Goal: Transaction & Acquisition: Book appointment/travel/reservation

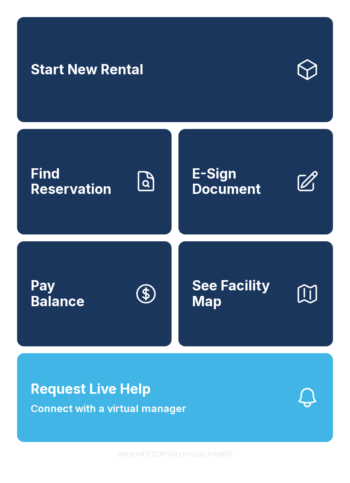
click at [348, 284] on div "Start New Rental Find Reservation E-Sign Document Pay Balance See Facility Map …" at bounding box center [175, 241] width 350 height 483
click at [288, 49] on link "Start New Rental" at bounding box center [175, 69] width 316 height 105
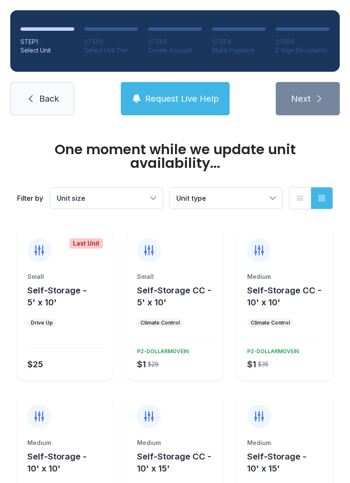
click at [161, 1] on div "STEP 1 Select Unit STEP 2 Select Unit Tier STEP 3 Create Account STEP 4 Make Pa…" at bounding box center [175, 63] width 350 height 126
click at [334, 17] on ol "STEP 1 Select Unit STEP 2 Select Unit Tier STEP 3 Create Account STEP 4 Make Pa…" at bounding box center [175, 41] width 330 height 62
click at [335, 0] on div "STEP 1 Select Unit STEP 2 Select Unit Tier STEP 3 Create Account STEP 4 Make Pa…" at bounding box center [175, 63] width 350 height 126
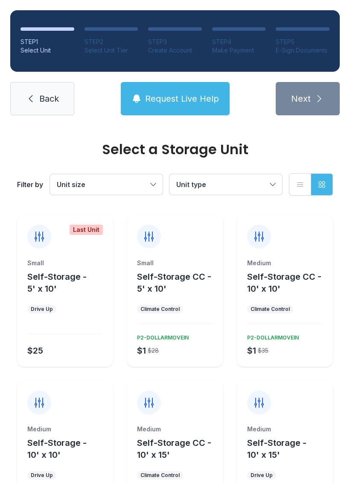
click at [303, 45] on div "STEP 5" at bounding box center [303, 42] width 54 height 9
click at [85, 29] on div at bounding box center [112, 28] width 54 height 3
click at [41, 100] on span "Back" at bounding box center [49, 99] width 20 height 12
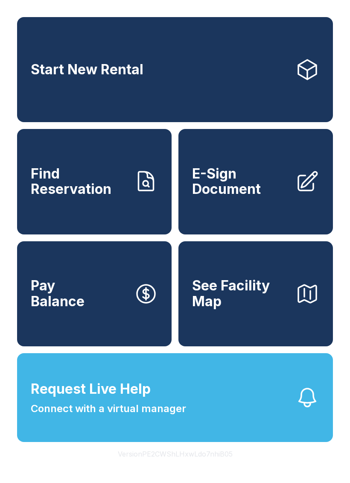
click at [219, 466] on button "Version PE2CWShLHxwLdo7nhiB05" at bounding box center [175, 454] width 129 height 24
click at [95, 483] on div "Start New Rental Find Reservation E-Sign Document Pay Balance See Facility Map …" at bounding box center [175, 241] width 350 height 483
click at [123, 466] on button "Version PE2CWShLHxwLdo7nhiB05" at bounding box center [175, 454] width 129 height 24
click at [142, 466] on button "Version PE2CWShLHxwLdo7nhiB05" at bounding box center [175, 454] width 129 height 24
click at [259, 483] on div "Start New Rental Find Reservation E-Sign Document Pay Balance See Facility Map …" at bounding box center [175, 241] width 350 height 483
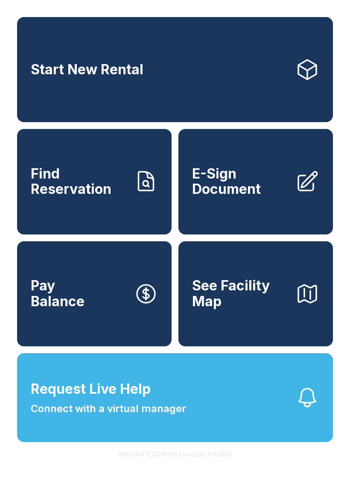
click at [201, 466] on button "Version PE2CWShLHxwLdo7nhiB05" at bounding box center [175, 454] width 129 height 24
click at [193, 466] on button "Version PE2CWShLHxwLdo7nhiB05" at bounding box center [175, 454] width 129 height 24
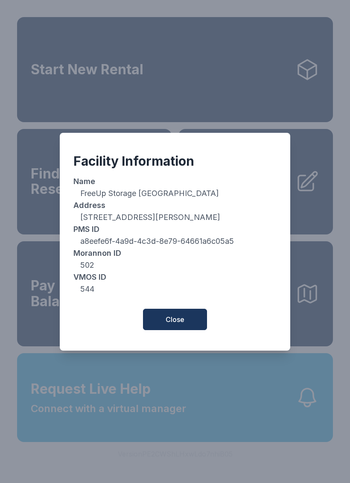
click at [193, 466] on button "Version PE2CWShLHxwLdo7nhiB05" at bounding box center [175, 454] width 129 height 24
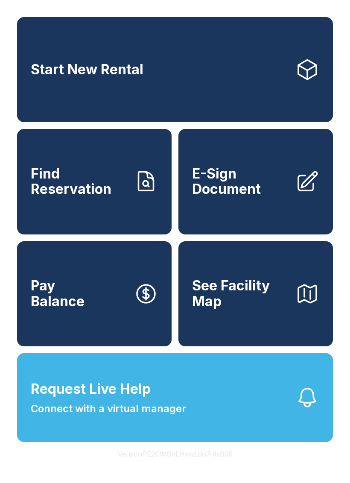
click at [194, 466] on button "Version PE2CWShLHxwLdo7nhiB05" at bounding box center [175, 454] width 129 height 24
click at [189, 466] on button "Version PE2CWShLHxwLdo7nhiB05" at bounding box center [175, 454] width 129 height 24
click at [183, 466] on button "Version PE2CWShLHxwLdo7nhiB05" at bounding box center [175, 454] width 129 height 24
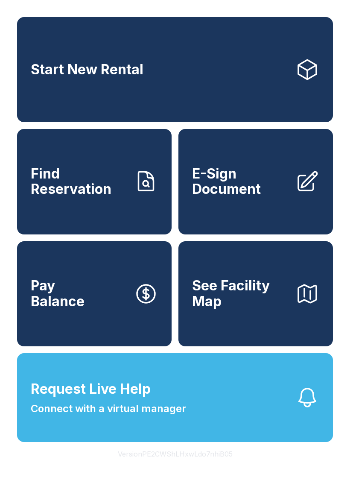
click at [183, 466] on button "Version PE2CWShLHxwLdo7nhiB05" at bounding box center [175, 454] width 129 height 24
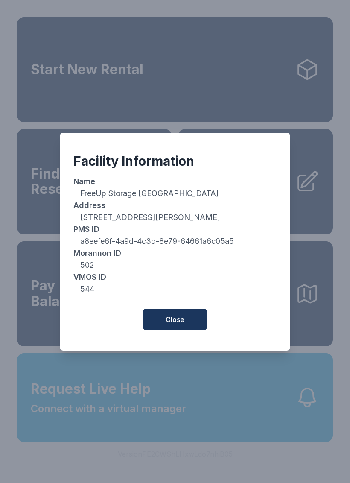
click at [184, 319] on button "Close" at bounding box center [175, 319] width 64 height 21
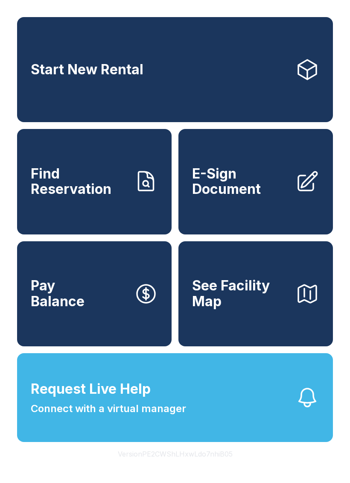
click at [191, 466] on button "Version PE2CWShLHxwLdo7nhiB05" at bounding box center [175, 454] width 129 height 24
click at [190, 466] on button "Version PE2CWShLHxwLdo7nhiB05" at bounding box center [175, 454] width 129 height 24
click at [191, 466] on button "Version PE2CWShLHxwLdo7nhiB05" at bounding box center [175, 454] width 129 height 24
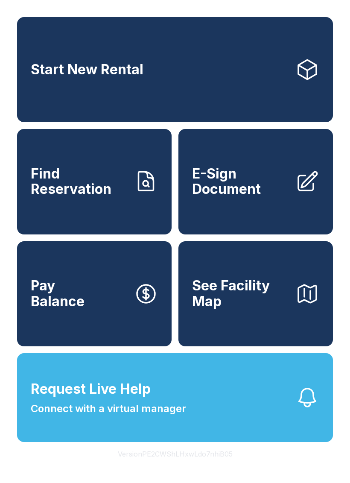
click at [192, 466] on button "Version PE2CWShLHxwLdo7nhiB05" at bounding box center [175, 454] width 129 height 24
click at [207, 466] on button "Version PE2CWShLHxwLdo7nhiB05" at bounding box center [175, 454] width 129 height 24
click at [206, 466] on button "Version PE2CWShLHxwLdo7nhiB05" at bounding box center [175, 454] width 129 height 24
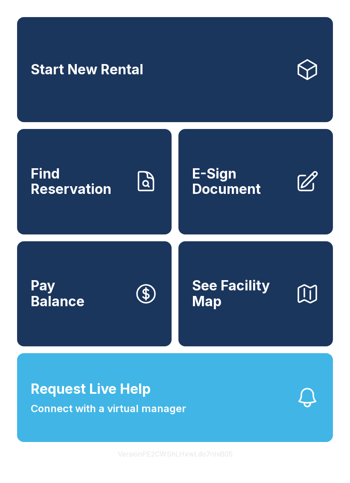
click at [205, 466] on button "Version PE2CWShLHxwLdo7nhiB05" at bounding box center [175, 454] width 129 height 24
click at [215, 466] on button "Version PE2CWShLHxwLdo7nhiB05" at bounding box center [175, 454] width 129 height 24
click at [219, 466] on button "Version PE2CWShLHxwLdo7nhiB05" at bounding box center [175, 454] width 129 height 24
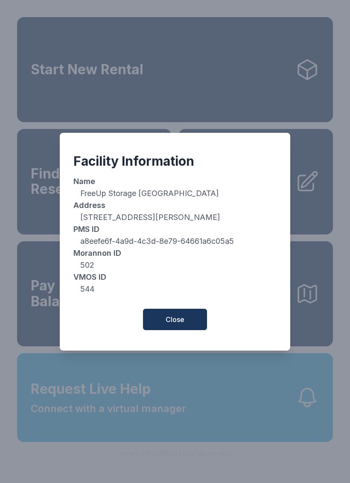
click at [140, 168] on div "Facility Information" at bounding box center [174, 160] width 203 height 15
click at [98, 243] on dd "a8eefe6f-4a9d-4c3d-8e79-64661a6c05a5" at bounding box center [174, 241] width 203 height 12
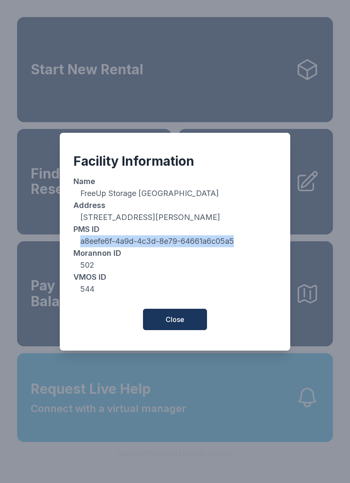
click at [170, 324] on span "Close" at bounding box center [175, 319] width 19 height 10
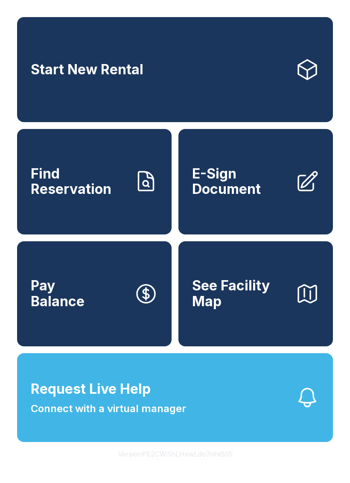
click at [192, 466] on button "Version PE2CWShLHxwLdo7nhiB05" at bounding box center [175, 454] width 129 height 24
click at [287, 483] on div "Start New Rental Find Reservation E-Sign Document Pay Balance See Facility Map …" at bounding box center [175, 241] width 350 height 483
click at [287, 309] on span "See Facility Map" at bounding box center [240, 293] width 97 height 31
click at [272, 309] on span "See Facility Map" at bounding box center [240, 293] width 97 height 31
click at [221, 466] on button "Version PE2CWShLHxwLdo7nhiB05" at bounding box center [175, 454] width 129 height 24
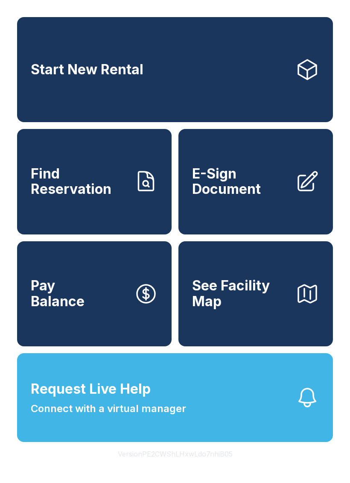
click at [220, 466] on button "Version PE2CWShLHxwLdo7nhiB05" at bounding box center [175, 454] width 129 height 24
click at [217, 466] on button "Version PE2CWShLHxwLdo7nhiB05" at bounding box center [175, 454] width 129 height 24
click at [216, 466] on button "Version PE2CWShLHxwLdo7nhiB05" at bounding box center [175, 454] width 129 height 24
click at [221, 466] on button "Version PE2CWShLHxwLdo7nhiB05" at bounding box center [175, 454] width 129 height 24
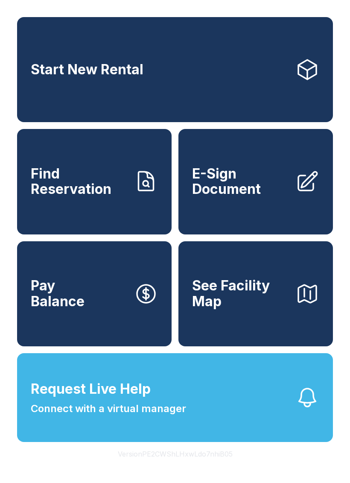
click at [218, 466] on button "Version PE2CWShLHxwLdo7nhiB05" at bounding box center [175, 454] width 129 height 24
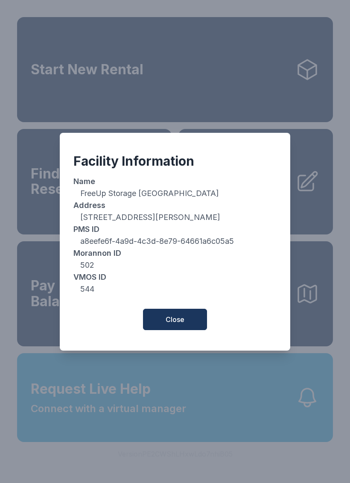
click at [178, 325] on span "Close" at bounding box center [175, 319] width 19 height 10
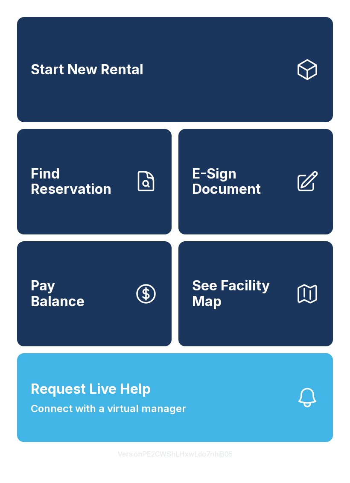
click at [208, 466] on button "Version PE2CWShLHxwLdo7nhiB05" at bounding box center [175, 454] width 129 height 24
click at [196, 466] on button "Version PE2CWShLHxwLdo7nhiB05" at bounding box center [175, 454] width 129 height 24
click at [184, 466] on button "Version PE2CWShLHxwLdo7nhiB05" at bounding box center [175, 454] width 129 height 24
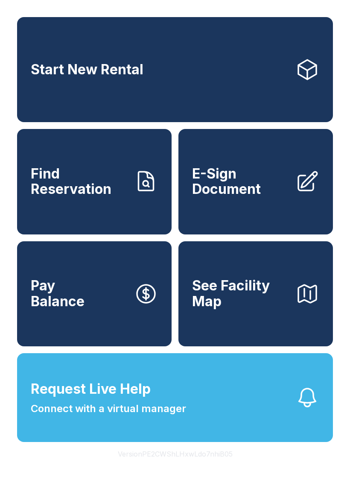
click at [184, 466] on button "Version PE2CWShLHxwLdo7nhiB05" at bounding box center [175, 454] width 129 height 24
click at [178, 466] on button "Version PE2CWShLHxwLdo7nhiB05" at bounding box center [175, 454] width 129 height 24
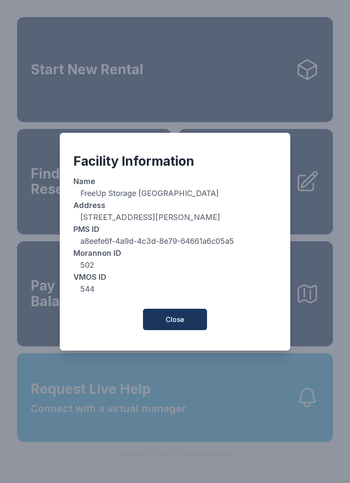
click at [188, 320] on button "Close" at bounding box center [175, 319] width 64 height 21
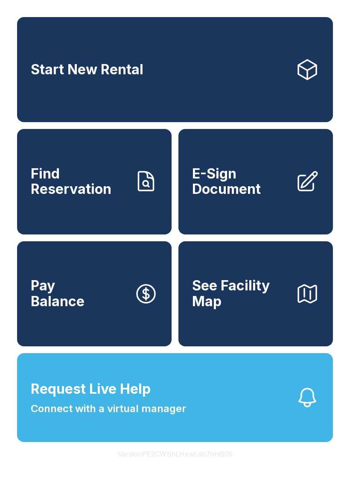
click at [275, 308] on span "See Facility Map" at bounding box center [240, 293] width 97 height 31
click at [199, 466] on button "Version PE2CWShLHxwLdo7nhiB05" at bounding box center [175, 454] width 129 height 24
click at [205, 466] on button "Version PE2CWShLHxwLdo7nhiB05" at bounding box center [175, 454] width 129 height 24
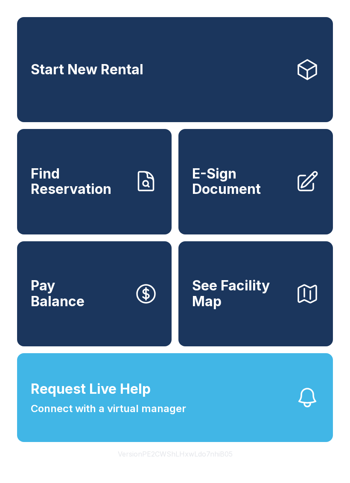
click at [182, 466] on button "Version PE2CWShLHxwLdo7nhiB05" at bounding box center [175, 454] width 129 height 24
click at [185, 466] on button "Version PE2CWShLHxwLdo7nhiB05" at bounding box center [175, 454] width 129 height 24
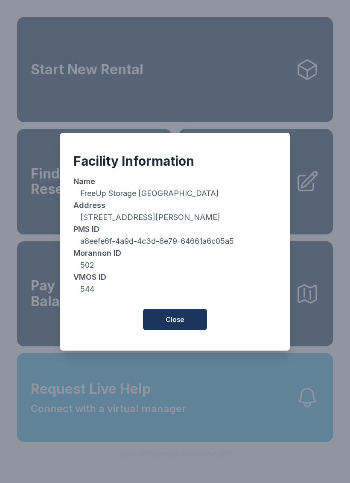
click at [180, 317] on button "Close" at bounding box center [175, 319] width 64 height 21
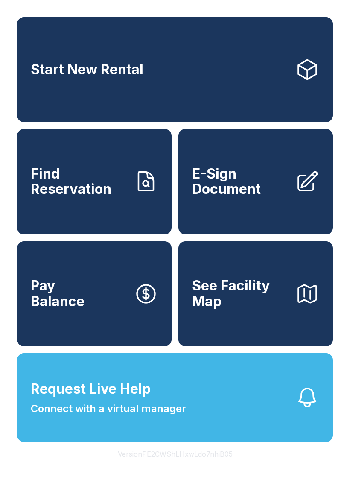
click at [210, 466] on button "Version PE2CWShLHxwLdo7nhiB05" at bounding box center [175, 454] width 129 height 24
click at [195, 466] on button "Version PE2CWShLHxwLdo7nhiB05" at bounding box center [175, 454] width 129 height 24
click at [187, 466] on button "Version PE2CWShLHxwLdo7nhiB05" at bounding box center [175, 454] width 129 height 24
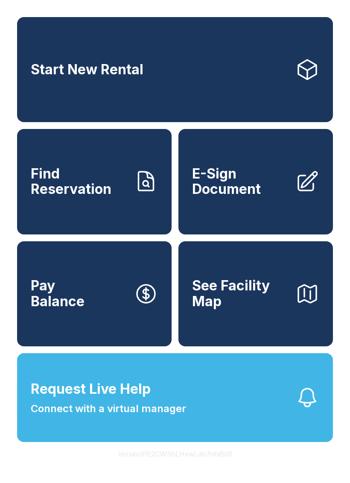
click at [187, 466] on button "Version PE2CWShLHxwLdo7nhiB05" at bounding box center [175, 454] width 129 height 24
click at [176, 466] on button "Version PE2CWShLHxwLdo7nhiB05" at bounding box center [175, 454] width 129 height 24
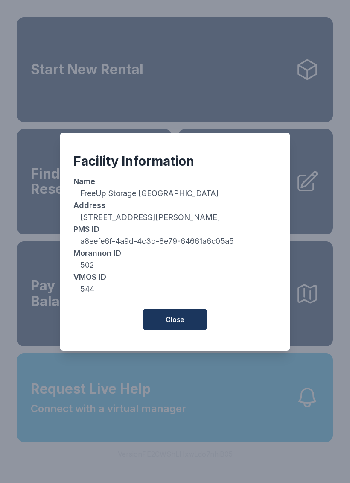
click at [186, 321] on button "Close" at bounding box center [175, 319] width 64 height 21
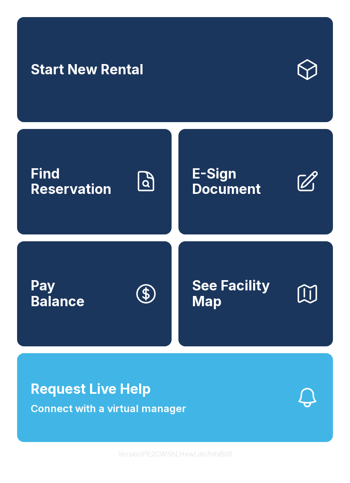
click at [231, 466] on button "Version PE2CWShLHxwLdo7nhiB05" at bounding box center [175, 454] width 129 height 24
click at [225, 466] on button "Version PE2CWShLHxwLdo7nhiB05" at bounding box center [175, 454] width 129 height 24
click at [224, 466] on button "Version PE2CWShLHxwLdo7nhiB05" at bounding box center [175, 454] width 129 height 24
click at [214, 466] on button "Version PE2CWShLHxwLdo7nhiB05" at bounding box center [175, 454] width 129 height 24
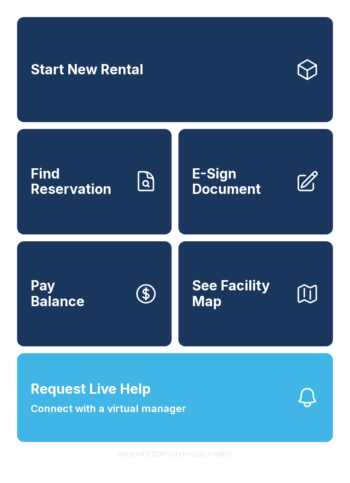
click at [214, 466] on button "Version PE2CWShLHxwLdo7nhiB05" at bounding box center [175, 454] width 129 height 24
click at [209, 466] on button "Version PE2CWShLHxwLdo7nhiB05" at bounding box center [175, 454] width 129 height 24
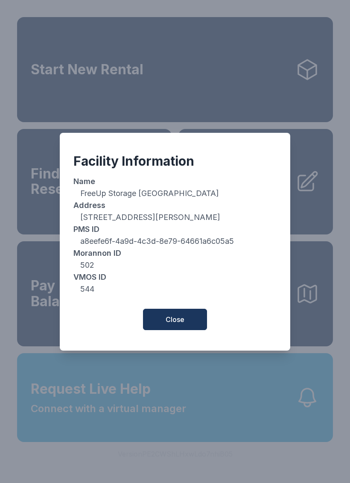
click at [185, 323] on button "Close" at bounding box center [175, 319] width 64 height 21
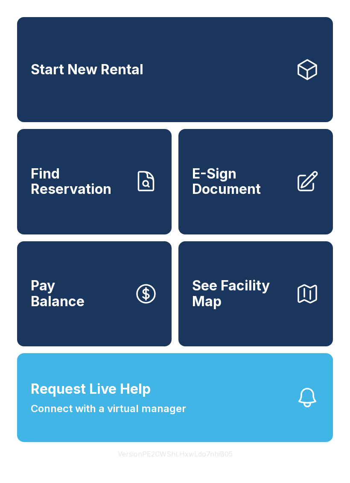
click at [196, 466] on button "Version PE2CWShLHxwLdo7nhiB05" at bounding box center [175, 454] width 129 height 24
click at [190, 466] on button "Version PE2CWShLHxwLdo7nhiB05" at bounding box center [175, 454] width 129 height 24
click at [182, 466] on button "Version PE2CWShLHxwLdo7nhiB05" at bounding box center [175, 454] width 129 height 24
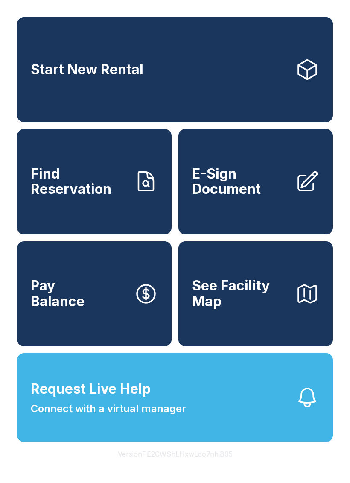
click at [170, 466] on button "Version PE2CWShLHxwLdo7nhiB05" at bounding box center [175, 454] width 129 height 24
click at [195, 466] on button "Version PE2CWShLHxwLdo7nhiB05" at bounding box center [175, 454] width 129 height 24
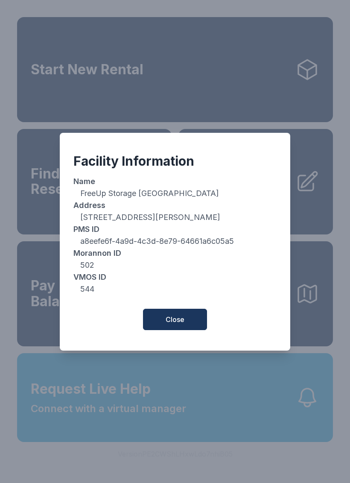
click at [186, 327] on button "Close" at bounding box center [175, 319] width 64 height 21
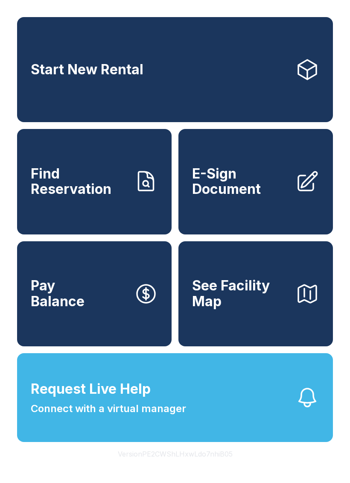
click at [220, 466] on button "Version PE2CWShLHxwLdo7nhiB05" at bounding box center [175, 454] width 129 height 24
click at [224, 466] on button "Version PE2CWShLHxwLdo7nhiB05" at bounding box center [175, 454] width 129 height 24
click at [222, 466] on button "Version PE2CWShLHxwLdo7nhiB05" at bounding box center [175, 454] width 129 height 24
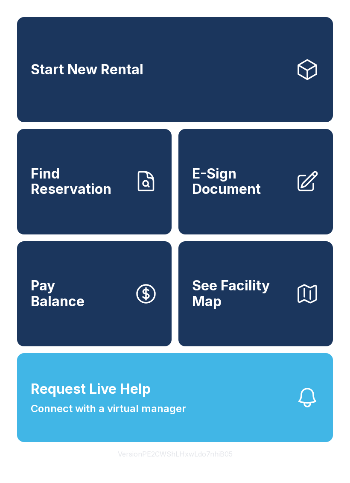
click at [222, 466] on button "Version PE2CWShLHxwLdo7nhiB05" at bounding box center [175, 454] width 129 height 24
click at [224, 466] on button "Version PE2CWShLHxwLdo7nhiB05" at bounding box center [175, 454] width 129 height 24
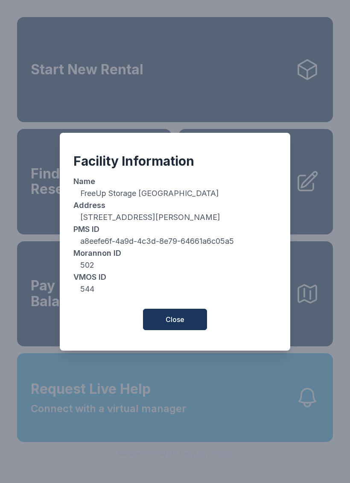
click at [171, 325] on span "Close" at bounding box center [175, 319] width 19 height 10
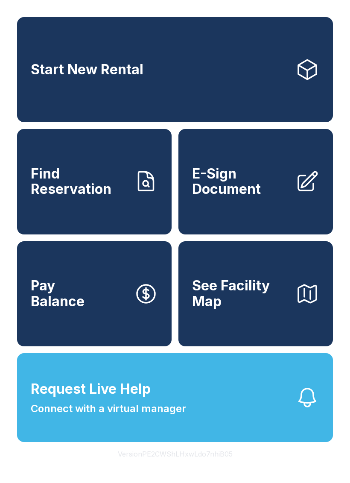
click at [209, 466] on button "Version PE2CWShLHxwLdo7nhiB05" at bounding box center [175, 454] width 129 height 24
click at [208, 466] on button "Version PE2CWShLHxwLdo7nhiB05" at bounding box center [175, 454] width 129 height 24
click at [206, 466] on button "Version PE2CWShLHxwLdo7nhiB05" at bounding box center [175, 454] width 129 height 24
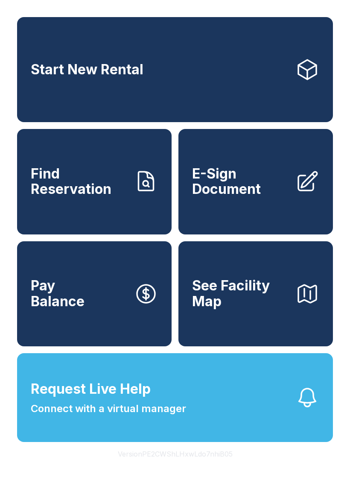
click at [206, 466] on button "Version PE2CWShLHxwLdo7nhiB05" at bounding box center [175, 454] width 129 height 24
click at [207, 466] on button "Version PE2CWShLHxwLdo7nhiB05" at bounding box center [175, 454] width 129 height 24
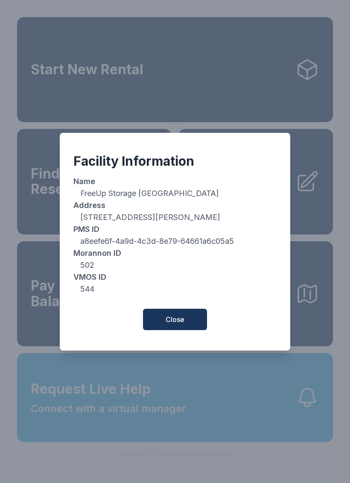
click at [189, 330] on button "Close" at bounding box center [175, 319] width 64 height 21
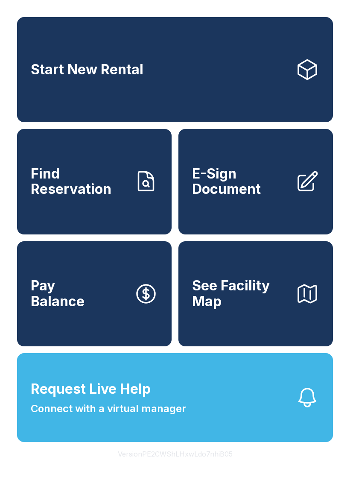
click at [300, 302] on icon "button" at bounding box center [308, 294] width 18 height 18
click at [123, 466] on button "Version PE2CWShLHxwLdo7nhiB05" at bounding box center [175, 454] width 129 height 24
click at [127, 466] on button "Version PE2CWShLHxwLdo7nhiB05" at bounding box center [175, 454] width 129 height 24
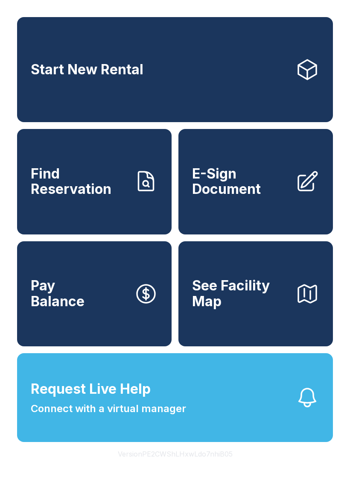
click at [126, 466] on button "Version PE2CWShLHxwLdo7nhiB05" at bounding box center [175, 454] width 129 height 24
click at [127, 466] on button "Version PE2CWShLHxwLdo7nhiB05" at bounding box center [175, 454] width 129 height 24
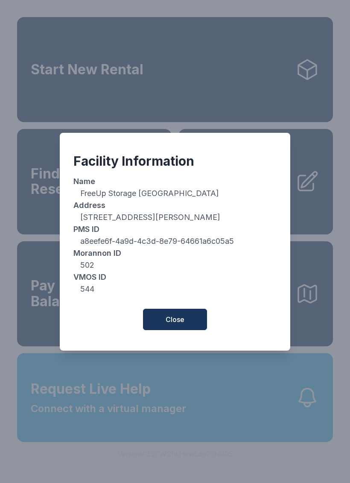
click at [156, 322] on button "Close" at bounding box center [175, 319] width 64 height 21
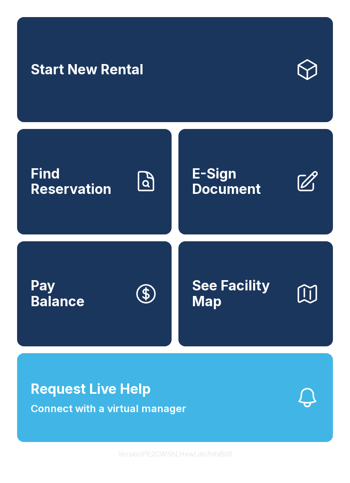
click at [123, 466] on button "Version PE2CWShLHxwLdo7nhiB05" at bounding box center [175, 454] width 129 height 24
click at [126, 466] on button "Version PE2CWShLHxwLdo7nhiB05" at bounding box center [175, 454] width 129 height 24
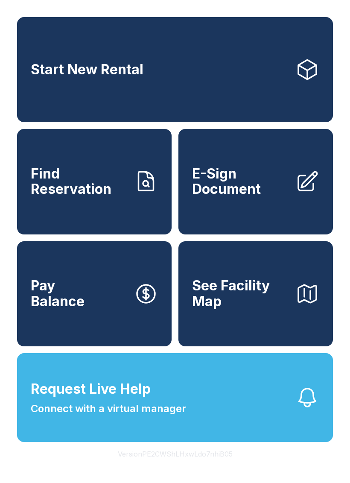
click at [126, 466] on button "Version PE2CWShLHxwLdo7nhiB05" at bounding box center [175, 454] width 129 height 24
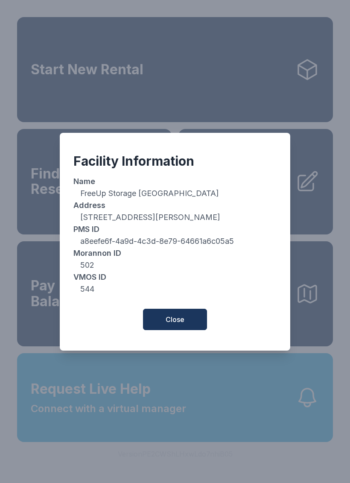
click at [157, 327] on button "Close" at bounding box center [175, 319] width 64 height 21
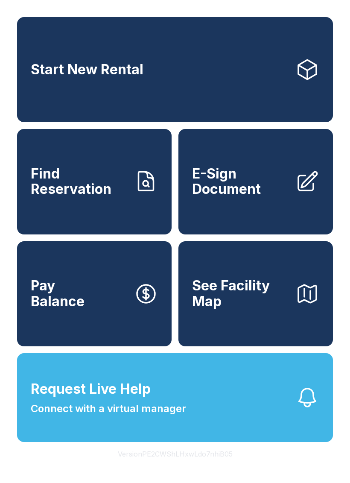
click at [219, 466] on button "Version PE2CWShLHxwLdo7nhiB05" at bounding box center [175, 454] width 129 height 24
click at [222, 466] on button "Version PE2CWShLHxwLdo7nhiB05" at bounding box center [175, 454] width 129 height 24
click at [216, 466] on button "Version PE2CWShLHxwLdo7nhiB05" at bounding box center [175, 454] width 129 height 24
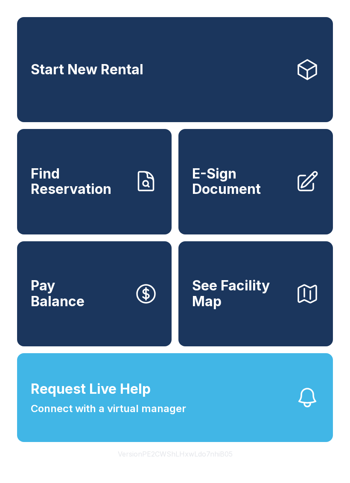
click at [215, 466] on button "Version PE2CWShLHxwLdo7nhiB05" at bounding box center [175, 454] width 129 height 24
click at [209, 466] on button "Version PE2CWShLHxwLdo7nhiB05" at bounding box center [175, 454] width 129 height 24
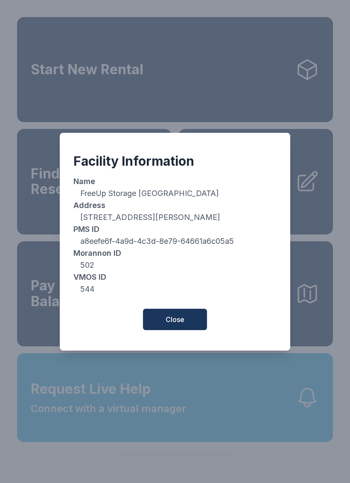
click at [178, 321] on span "Close" at bounding box center [175, 319] width 19 height 10
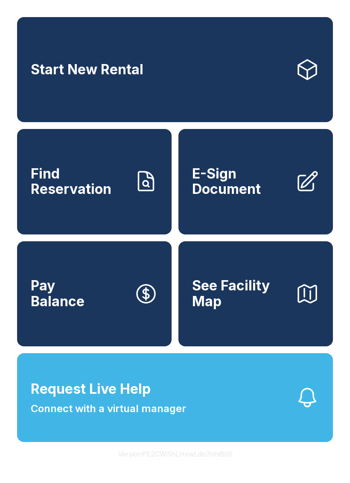
click at [181, 466] on button "Version PE2CWShLHxwLdo7nhiB05" at bounding box center [175, 454] width 129 height 24
click at [183, 466] on button "Version PE2CWShLHxwLdo7nhiB05" at bounding box center [175, 454] width 129 height 24
click at [197, 463] on button "Version PE2CWShLHxwLdo7nhiB05" at bounding box center [175, 454] width 129 height 24
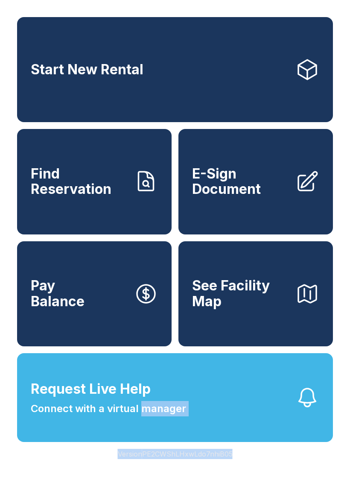
click at [277, 483] on div "Start New Rental Find Reservation E-Sign Document Pay Balance See Facility Map …" at bounding box center [175, 241] width 350 height 483
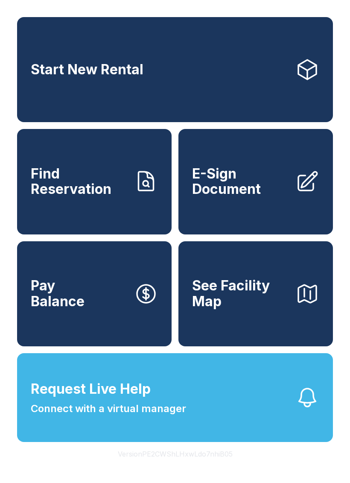
click at [229, 466] on button "Version PE2CWShLHxwLdo7nhiB05" at bounding box center [175, 454] width 129 height 24
click at [218, 472] on div "Facility Information Name FreeUp Storage Murrayville Address 5162 Thompson Brid…" at bounding box center [175, 241] width 350 height 483
click at [219, 466] on button "Version PE2CWShLHxwLdo7nhiB05" at bounding box center [175, 454] width 129 height 24
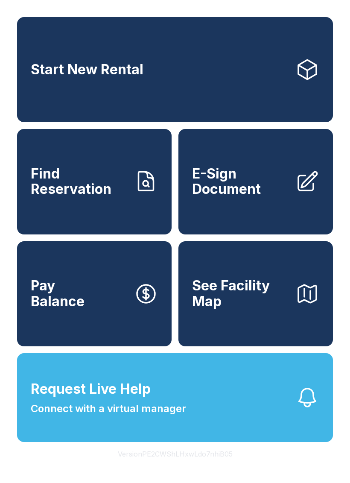
click at [222, 466] on button "Version PE2CWShLHxwLdo7nhiB05" at bounding box center [175, 454] width 129 height 24
click at [221, 466] on button "Version PE2CWShLHxwLdo7nhiB05" at bounding box center [175, 454] width 129 height 24
click at [219, 466] on button "Version PE2CWShLHxwLdo7nhiB05" at bounding box center [175, 454] width 129 height 24
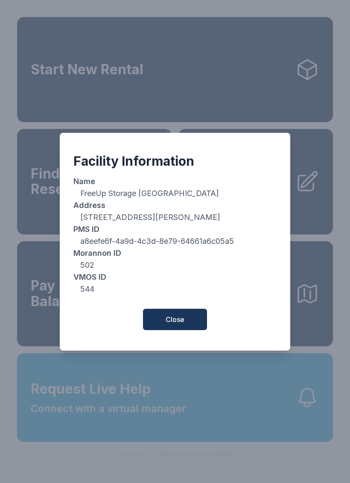
click at [186, 322] on button "Close" at bounding box center [175, 319] width 64 height 21
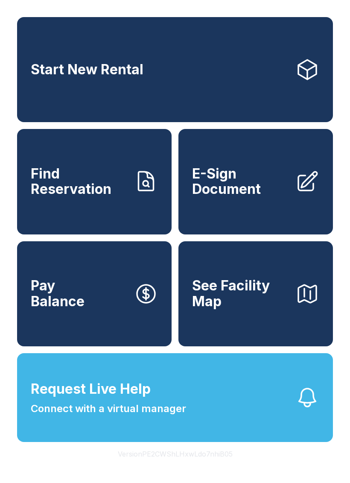
click at [220, 466] on button "Version PE2CWShLHxwLdo7nhiB05" at bounding box center [175, 454] width 129 height 24
click at [206, 466] on button "Version PE2CWShLHxwLdo7nhiB05" at bounding box center [175, 454] width 129 height 24
click at [202, 466] on button "Version PE2CWShLHxwLdo7nhiB05" at bounding box center [175, 454] width 129 height 24
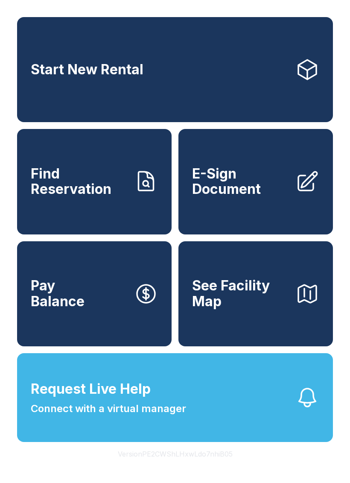
click at [202, 466] on button "Version PE2CWShLHxwLdo7nhiB05" at bounding box center [175, 454] width 129 height 24
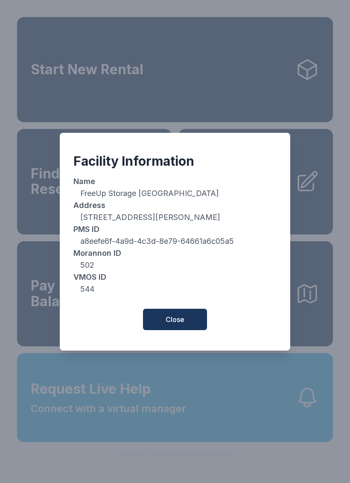
click at [184, 325] on span "Close" at bounding box center [175, 319] width 19 height 10
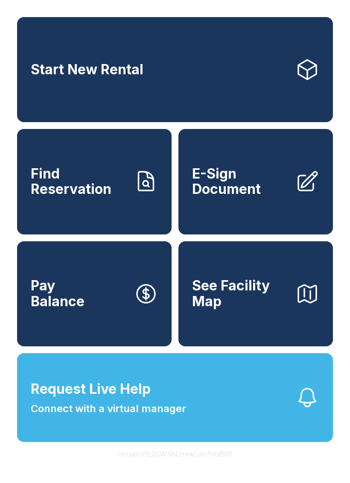
click at [227, 466] on button "Version PE2CWShLHxwLdo7nhiB05" at bounding box center [175, 454] width 129 height 24
click at [223, 466] on button "Version PE2CWShLHxwLdo7nhiB05" at bounding box center [175, 454] width 129 height 24
click at [217, 466] on button "Version PE2CWShLHxwLdo7nhiB05" at bounding box center [175, 454] width 129 height 24
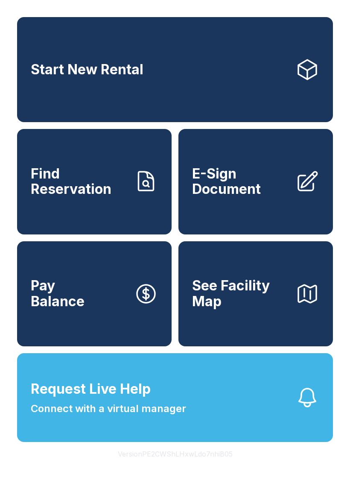
click at [217, 466] on button "Version PE2CWShLHxwLdo7nhiB05" at bounding box center [175, 454] width 129 height 24
click at [220, 466] on button "Version PE2CWShLHxwLdo7nhiB05" at bounding box center [175, 454] width 129 height 24
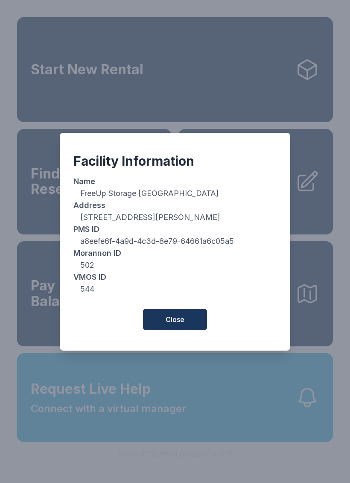
click at [171, 321] on span "Close" at bounding box center [175, 319] width 19 height 10
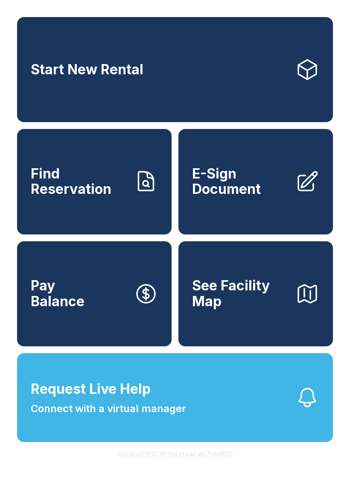
click at [219, 466] on button "Version PE2CWShLHxwLdo7nhiB05" at bounding box center [175, 454] width 129 height 24
click at [217, 466] on button "Version PE2CWShLHxwLdo7nhiB05" at bounding box center [175, 454] width 129 height 24
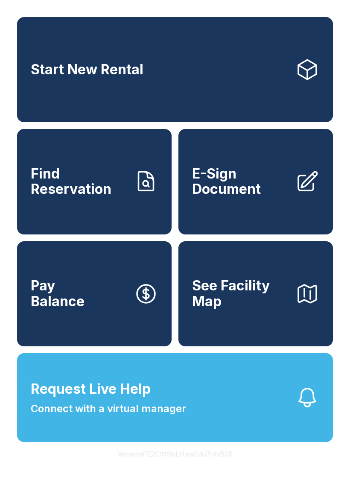
click at [216, 466] on button "Version PE2CWShLHxwLdo7nhiB05" at bounding box center [175, 454] width 129 height 24
click at [218, 466] on button "Version PE2CWShLHxwLdo7nhiB05" at bounding box center [175, 454] width 129 height 24
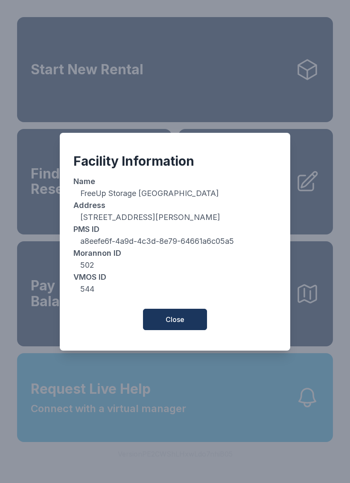
click at [189, 314] on button "Close" at bounding box center [175, 319] width 64 height 21
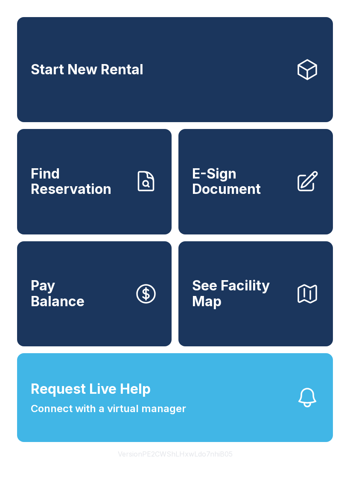
click at [256, 309] on span "See Facility Map" at bounding box center [240, 293] width 97 height 31
click at [213, 466] on button "Version PE2CWShLHxwLdo7nhiB05" at bounding box center [175, 454] width 129 height 24
click at [211, 466] on button "Version PE2CWShLHxwLdo7nhiB05" at bounding box center [175, 454] width 129 height 24
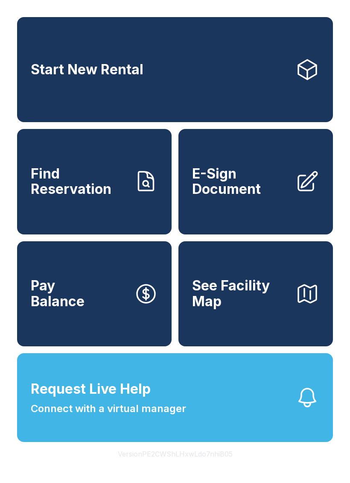
click at [201, 466] on button "Version PE2CWShLHxwLdo7nhiB05" at bounding box center [175, 454] width 129 height 24
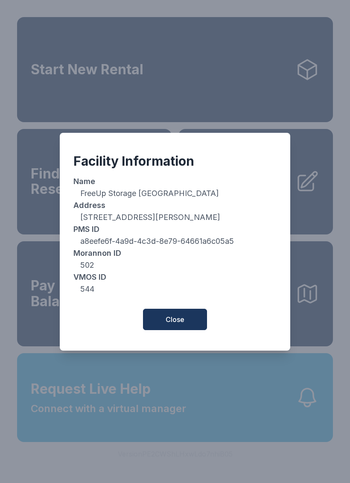
click at [190, 326] on button "Close" at bounding box center [175, 319] width 64 height 21
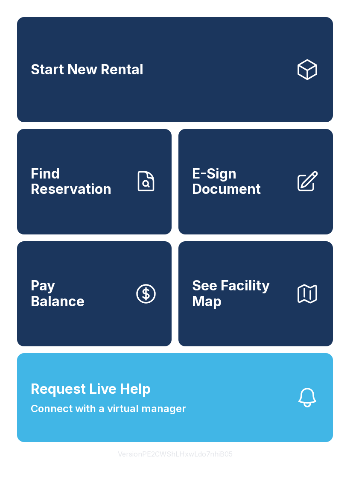
click at [217, 466] on button "Version PE2CWShLHxwLdo7nhiB05" at bounding box center [175, 454] width 129 height 24
click at [207, 466] on button "Version PE2CWShLHxwLdo7nhiB05" at bounding box center [175, 454] width 129 height 24
click at [208, 466] on button "Version PE2CWShLHxwLdo7nhiB05" at bounding box center [175, 454] width 129 height 24
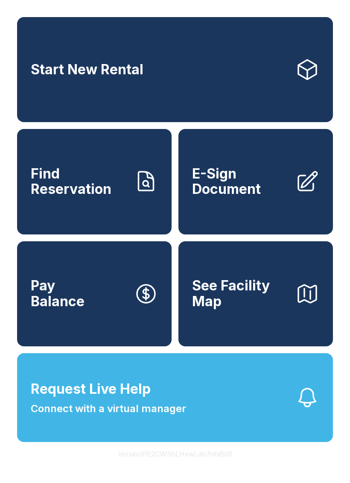
click at [207, 466] on button "Version PE2CWShLHxwLdo7nhiB05" at bounding box center [175, 454] width 129 height 24
click at [206, 466] on button "Version PE2CWShLHxwLdo7nhiB05" at bounding box center [175, 454] width 129 height 24
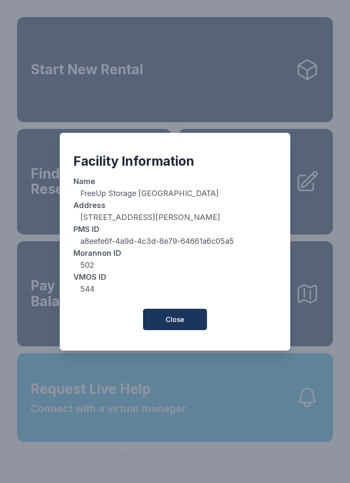
click at [173, 320] on span "Close" at bounding box center [175, 319] width 19 height 10
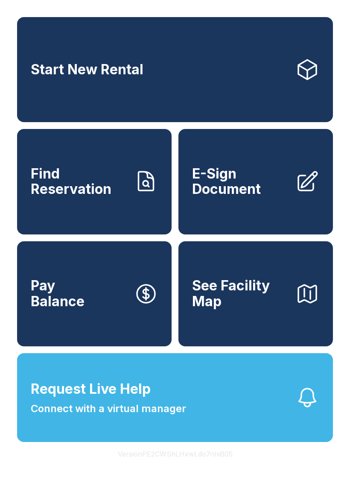
click at [179, 466] on button "Version PE2CWShLHxwLdo7nhiB05" at bounding box center [175, 454] width 129 height 24
click at [177, 466] on button "Version PE2CWShLHxwLdo7nhiB05" at bounding box center [175, 454] width 129 height 24
click at [164, 466] on button "Version PE2CWShLHxwLdo7nhiB05" at bounding box center [175, 454] width 129 height 24
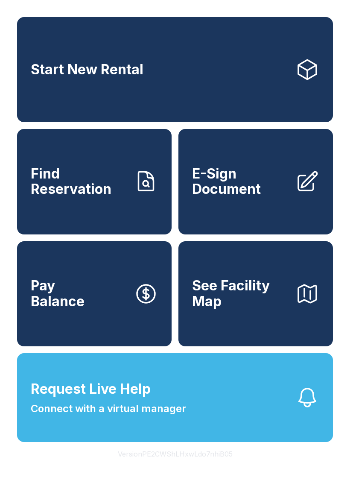
click at [164, 466] on button "Version PE2CWShLHxwLdo7nhiB05" at bounding box center [175, 454] width 129 height 24
click at [152, 466] on button "Version PE2CWShLHxwLdo7nhiB05" at bounding box center [175, 454] width 129 height 24
